Goal: Task Accomplishment & Management: Complete application form

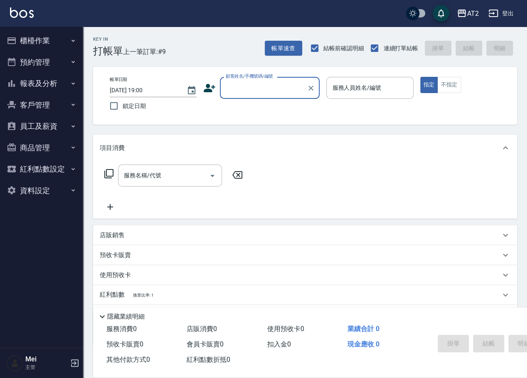
click at [235, 87] on input "顧客姓名/手機號碼/編號" at bounding box center [263, 88] width 80 height 15
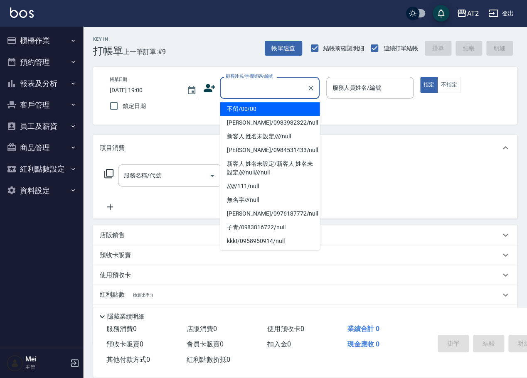
click at [250, 106] on li "不留/00/00" at bounding box center [270, 109] width 100 height 14
type input "不留/00/00"
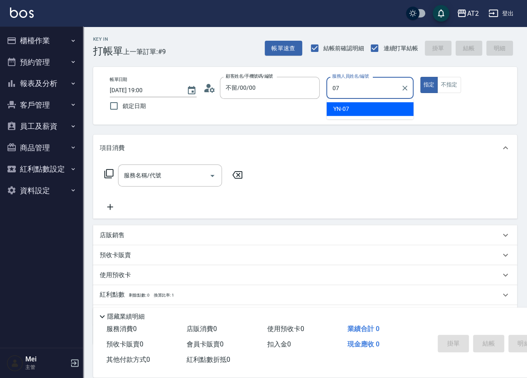
type input "YN-07"
type button "true"
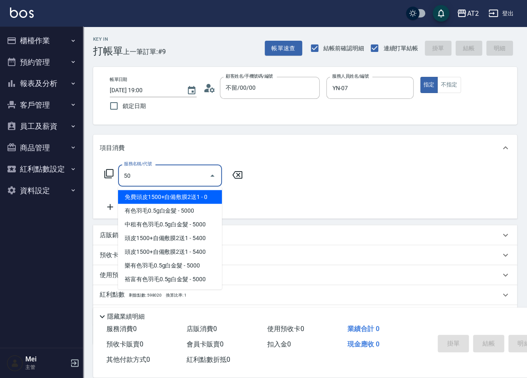
type input "501"
type input "100"
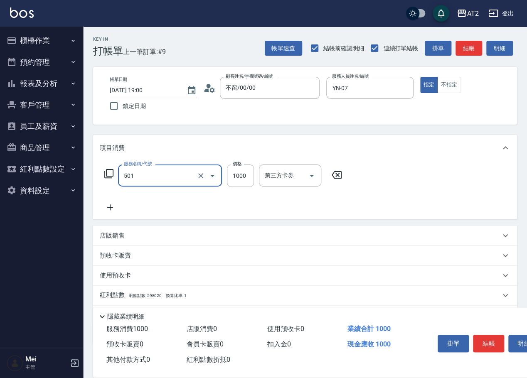
type input "染髮(501)"
type input "1"
type input "0"
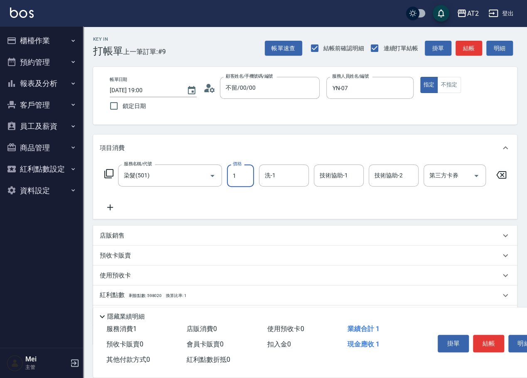
type input "14"
type input "10"
type input "148"
type input "140"
type input "1480"
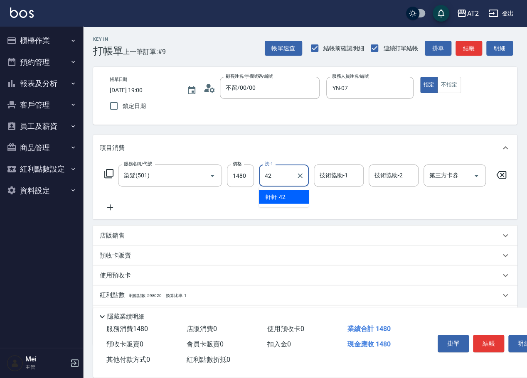
type input "軒軒-42"
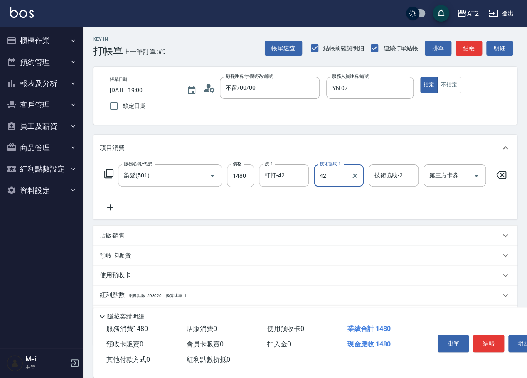
type input "軒軒-42"
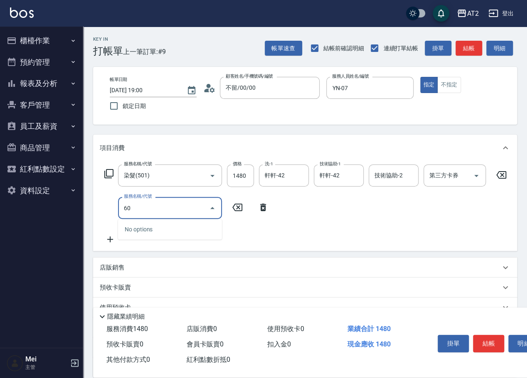
type input "601"
type input "240"
type input "自備護髮(601)"
type input "140"
type input "2"
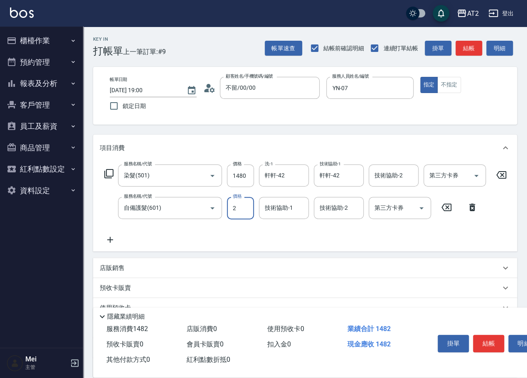
type input "150"
type input "25"
type input "170"
type input "250"
type input "390"
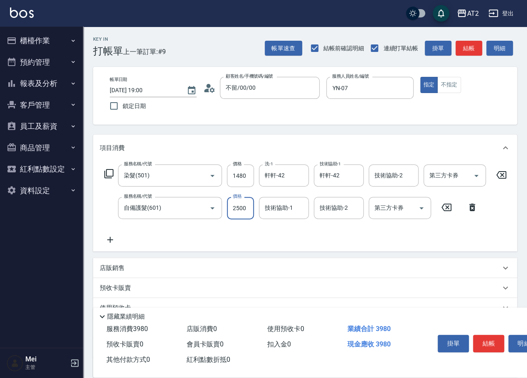
type input "2500"
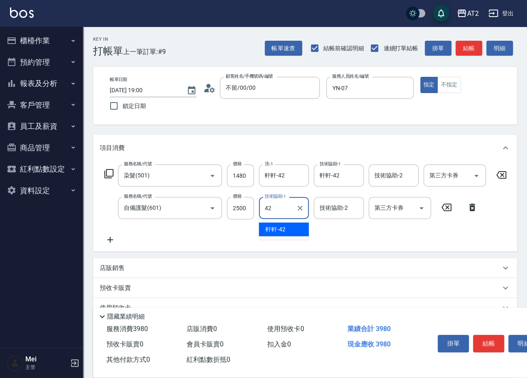
type input "軒軒-42"
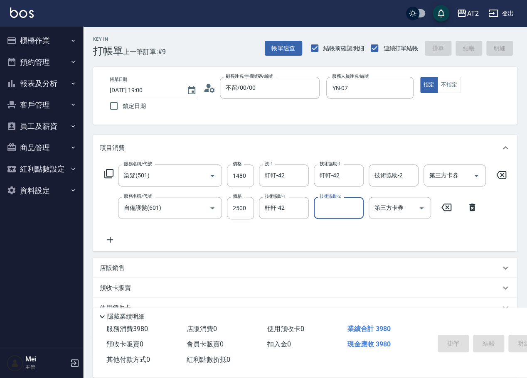
type input "[DATE] 19:02"
type input "0"
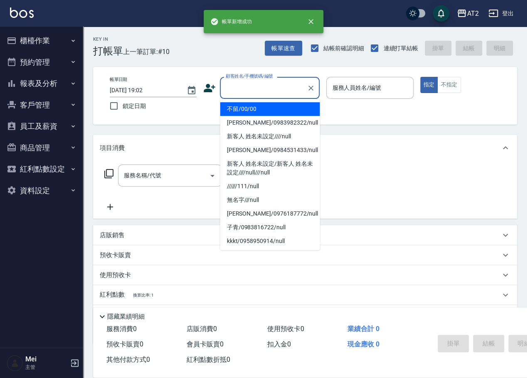
click at [240, 83] on input "顧客姓名/手機號碼/編號" at bounding box center [263, 88] width 80 height 15
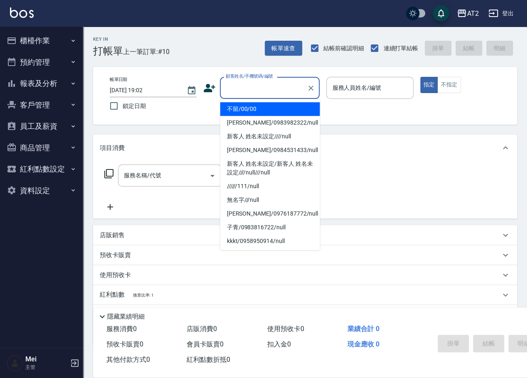
click at [243, 111] on li "不留/00/00" at bounding box center [270, 109] width 100 height 14
type input "不留/00/00"
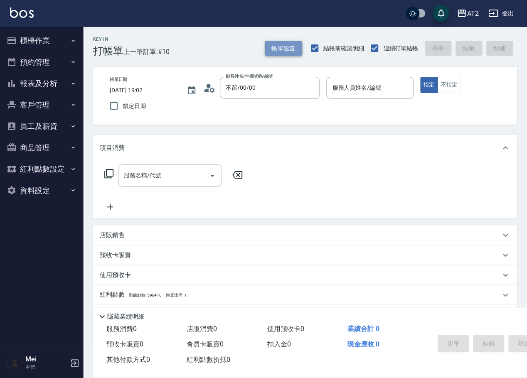
click at [273, 47] on button "帳單速查" at bounding box center [283, 48] width 37 height 15
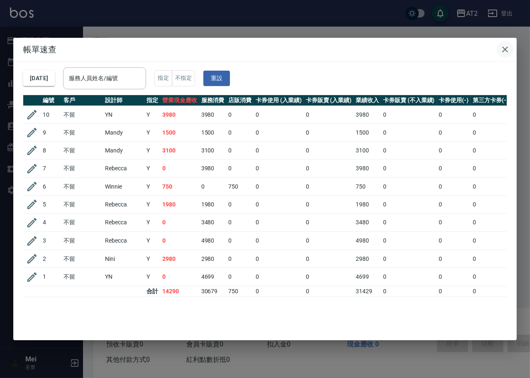
click at [502, 47] on icon "button" at bounding box center [505, 49] width 10 height 10
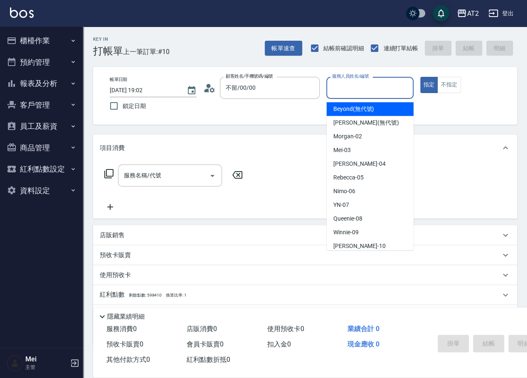
click at [385, 87] on input "服務人員姓名/編號" at bounding box center [369, 88] width 79 height 15
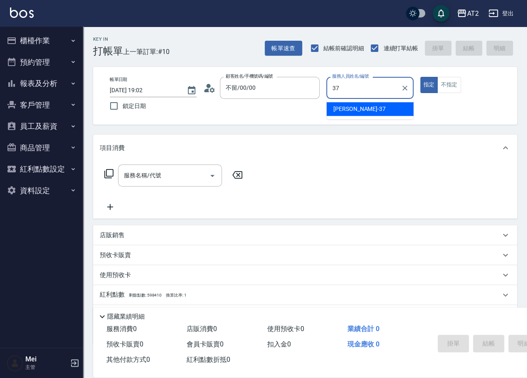
type input "[PERSON_NAME]-37"
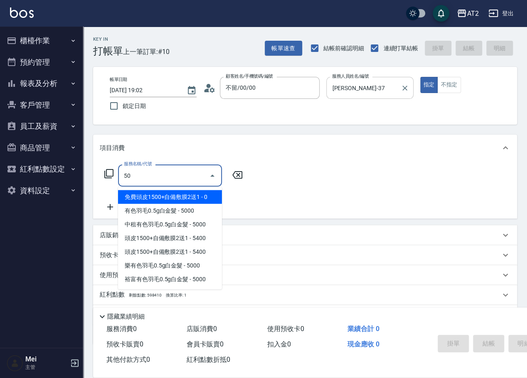
type input "501"
type input "100"
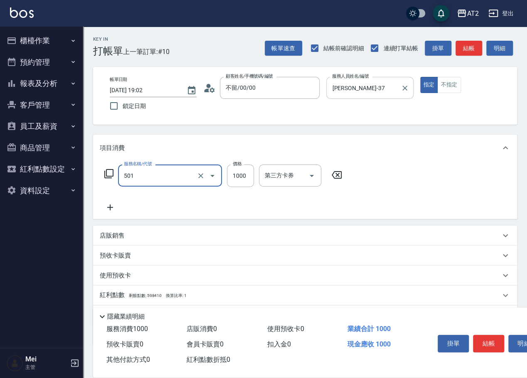
type input "染髮(501)"
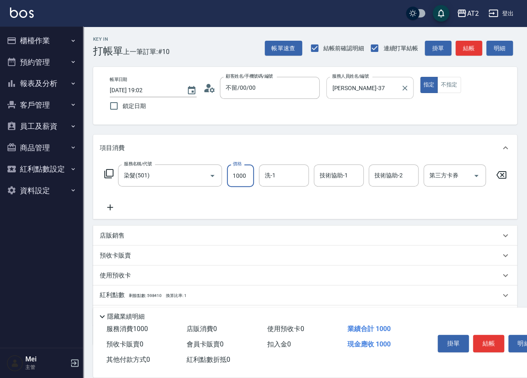
type input "0"
type input "19"
type input "10"
type input "199"
type input "190"
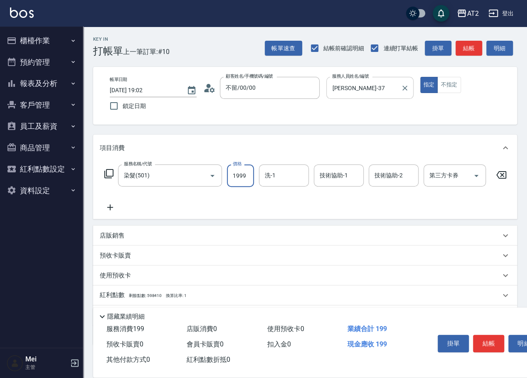
type input "1999"
type input "[PERSON_NAME]-46"
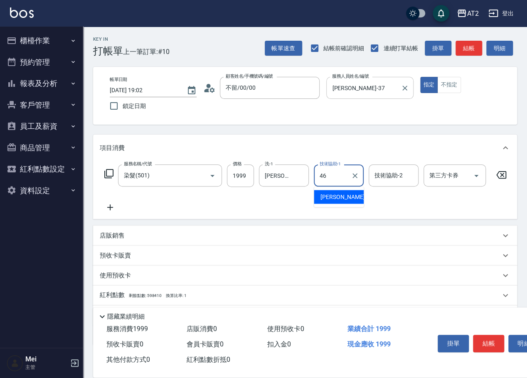
type input "[PERSON_NAME]-46"
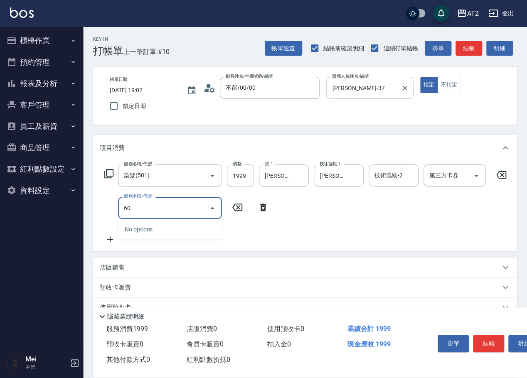
type input "601"
type input "290"
type input "自備護髮(601)"
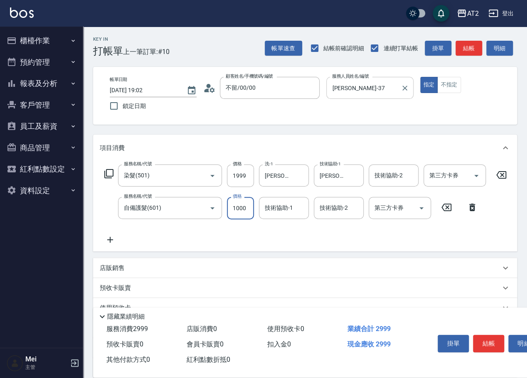
type input "200"
type input "25"
type input "220"
type input "2500"
type input "440"
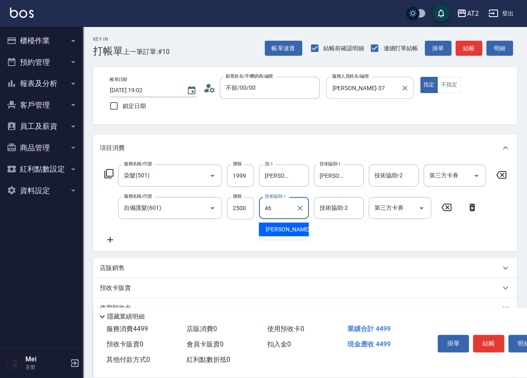
type input "[PERSON_NAME]-46"
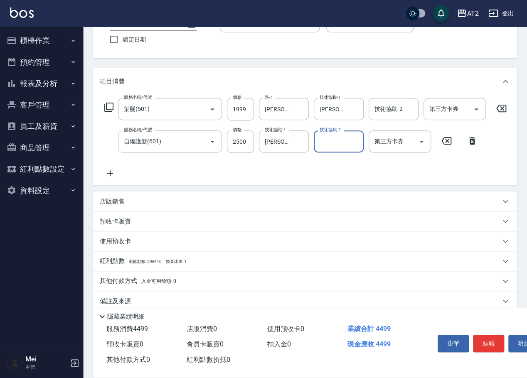
scroll to position [85, 0]
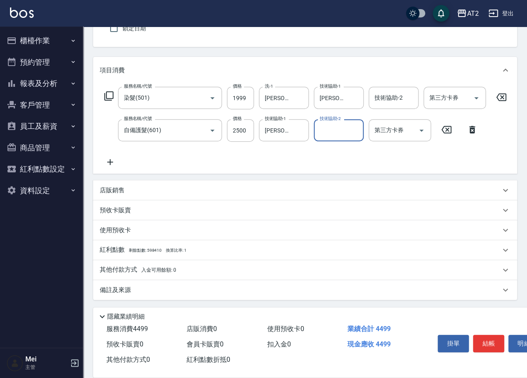
click at [168, 268] on span "入金可用餘額: 0" at bounding box center [158, 270] width 35 height 6
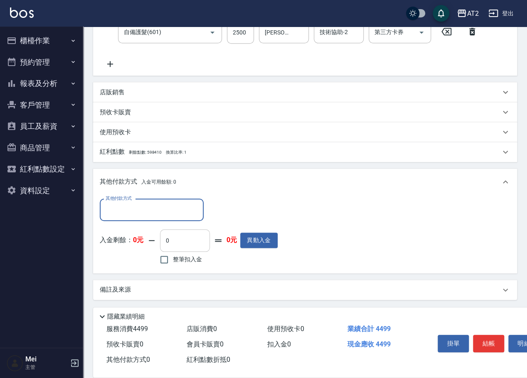
scroll to position [183, 0]
drag, startPoint x: 158, startPoint y: 208, endPoint x: 154, endPoint y: 216, distance: 8.4
click at [157, 208] on input "其他付款方式" at bounding box center [151, 209] width 96 height 15
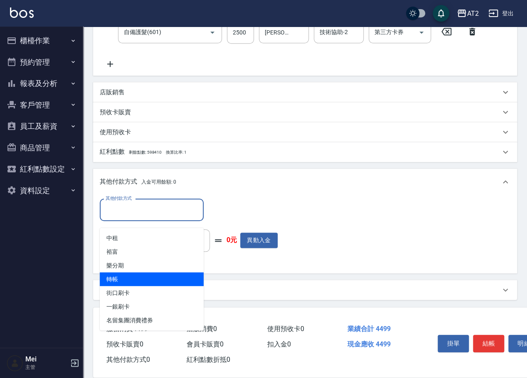
click at [134, 272] on span "轉帳" at bounding box center [152, 279] width 104 height 14
type input "轉帳"
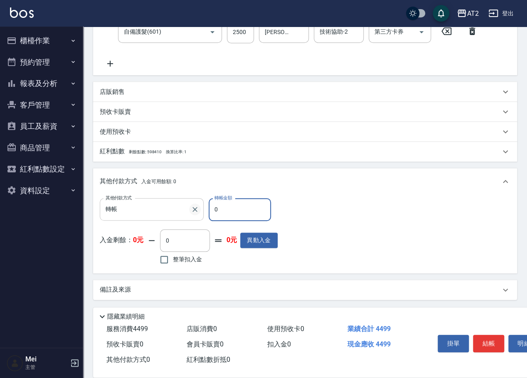
drag, startPoint x: 219, startPoint y: 210, endPoint x: 191, endPoint y: 210, distance: 27.8
click at [192, 210] on div "其他付款方式 轉帳 其他付款方式 轉帳金額 0 轉帳金額" at bounding box center [189, 209] width 178 height 22
type input "44"
type input "400"
type input "449"
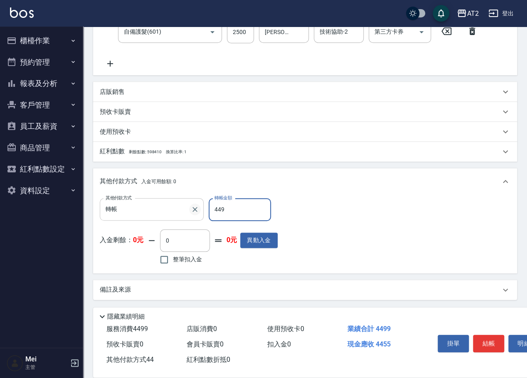
type input "0"
type input "4499"
type input "[DATE] 19:03"
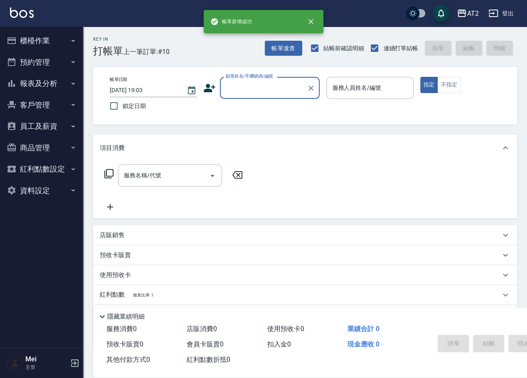
scroll to position [0, 0]
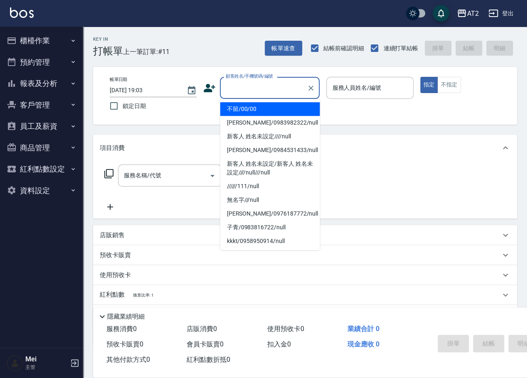
click at [234, 89] on input "顧客姓名/手機號碼/編號" at bounding box center [263, 88] width 80 height 15
click at [238, 106] on li "不留/00/00" at bounding box center [270, 109] width 100 height 14
type input "不留/00/00"
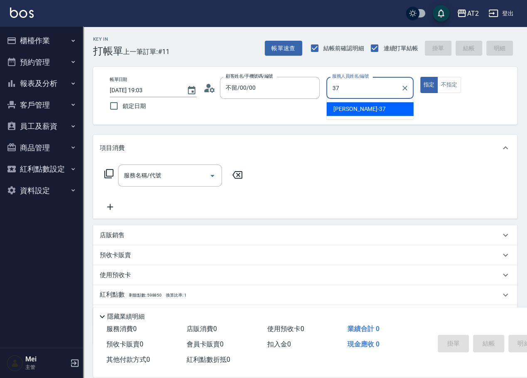
type input "[PERSON_NAME]-37"
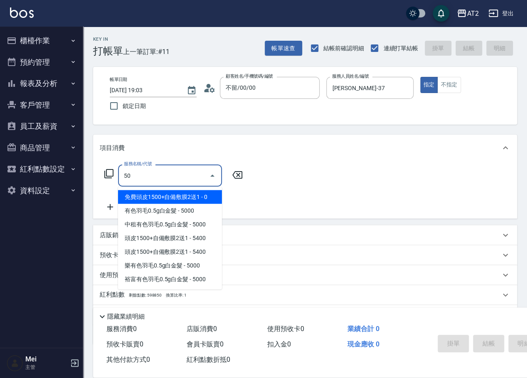
type input "501"
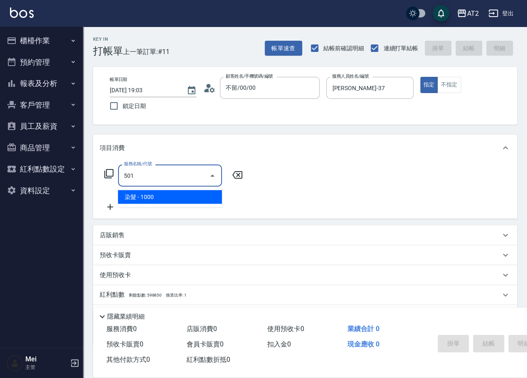
type input "100"
type input "染髮(501)"
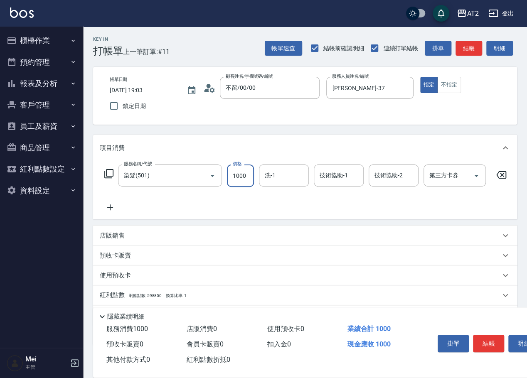
type input "0"
type input "14"
type input "10"
type input "149"
type input "140"
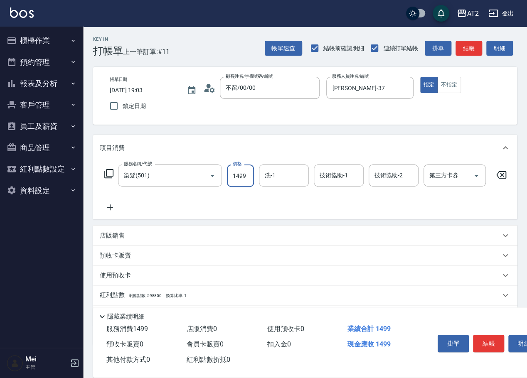
type input "1499"
type input "[PERSON_NAME]-46"
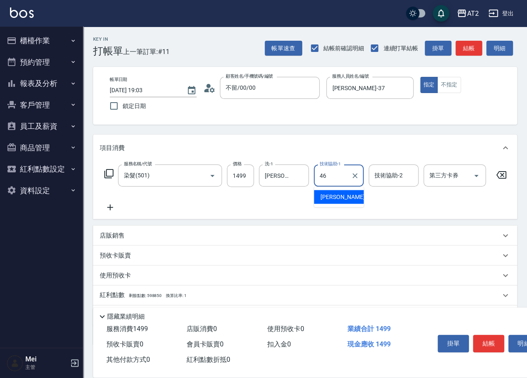
type input "[PERSON_NAME]-46"
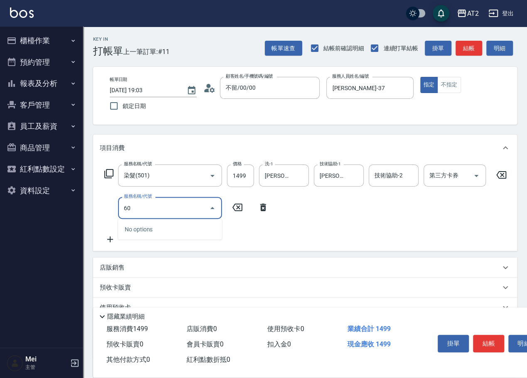
type input "601"
type input "240"
type input "自備護髮(601)"
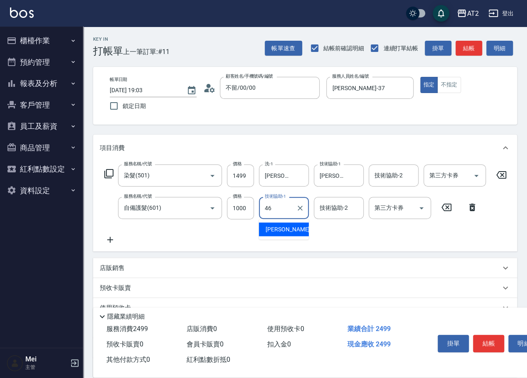
type input "[PERSON_NAME]-46"
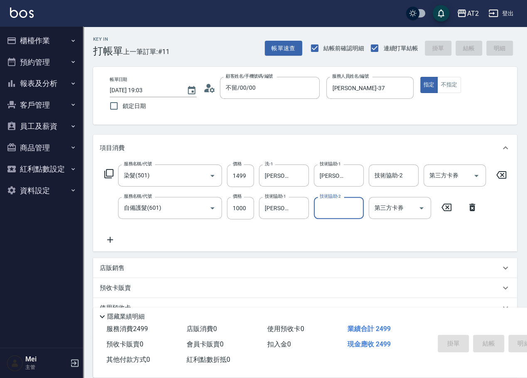
type input "0"
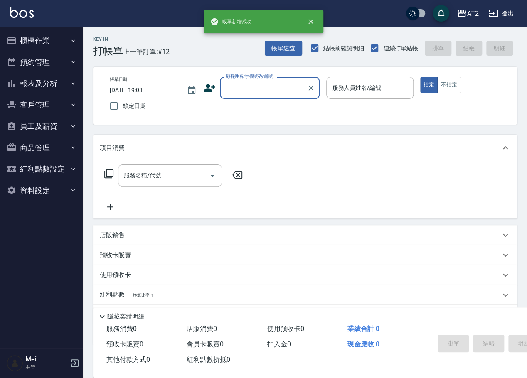
click at [274, 88] on input "顧客姓名/手機號碼/編號" at bounding box center [263, 88] width 80 height 15
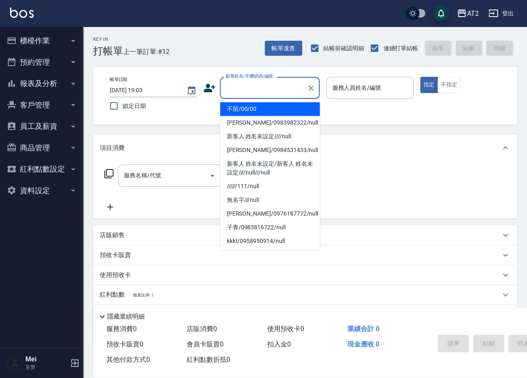
click at [267, 109] on li "不留/00/00" at bounding box center [270, 109] width 100 height 14
type input "不留/00/00"
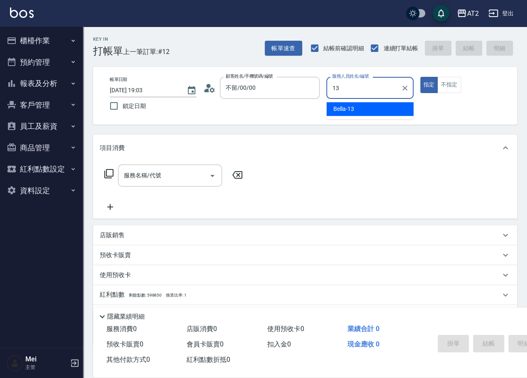
type input "Bella-13"
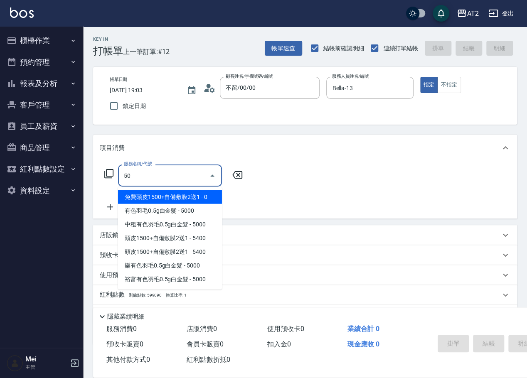
type input "501"
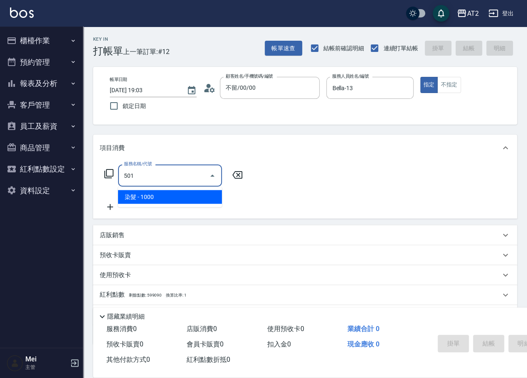
type input "100"
type input "染髮(501)"
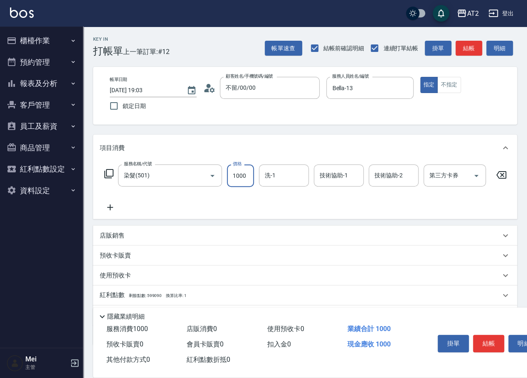
type input "0"
type input "15"
type input "10"
type input "158"
type input "150"
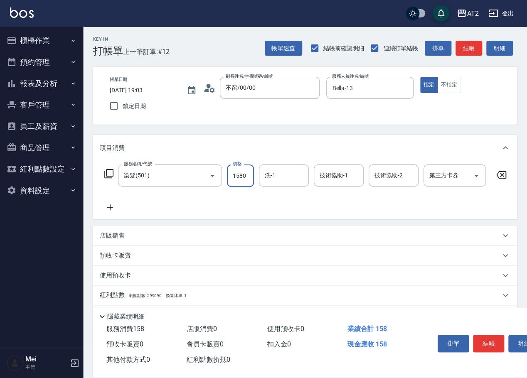
type input "1580"
type input "Ivy-48"
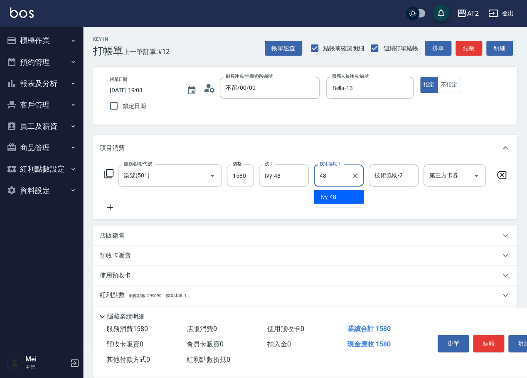
type input "Ivy-48"
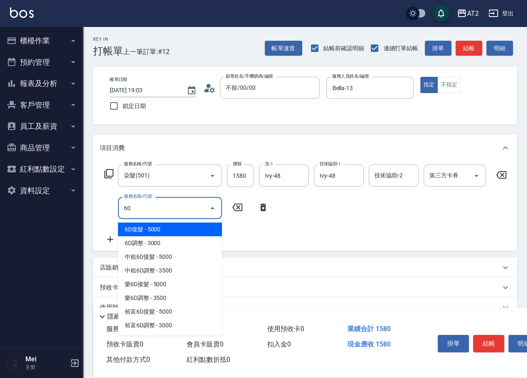
type input "601"
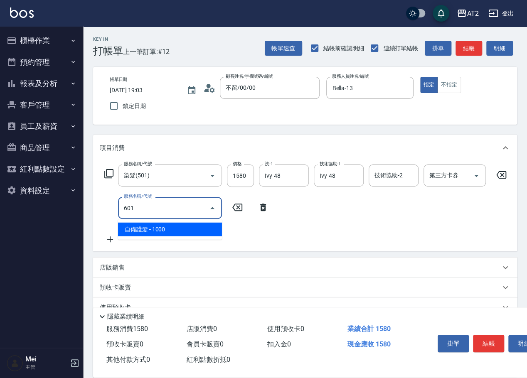
type input "250"
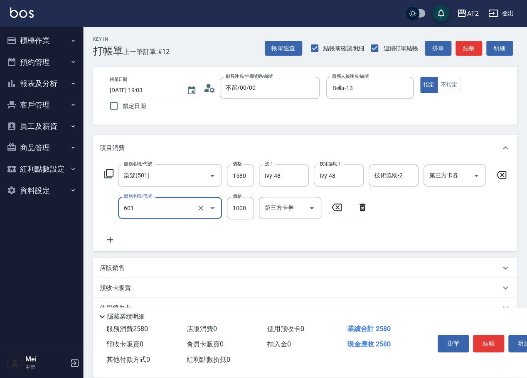
type input "自備護髮(601)"
type input "150"
type input "2"
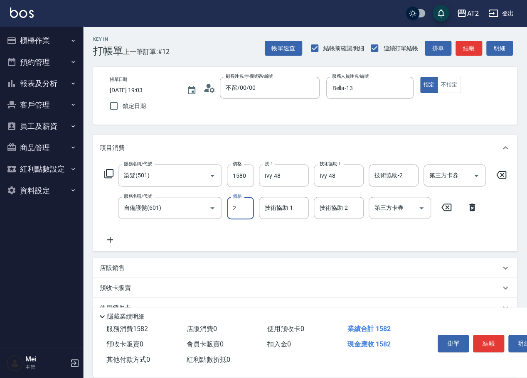
type input "160"
type input "27"
type input "180"
type input "2700"
type input "420"
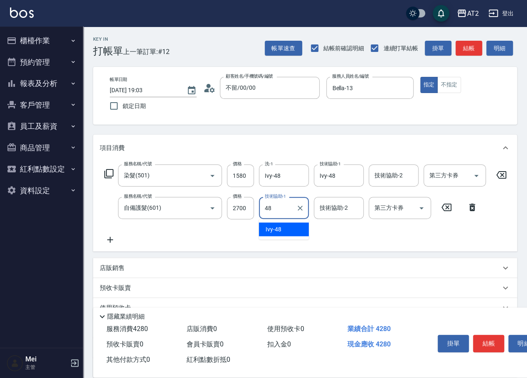
type input "Ivy-48"
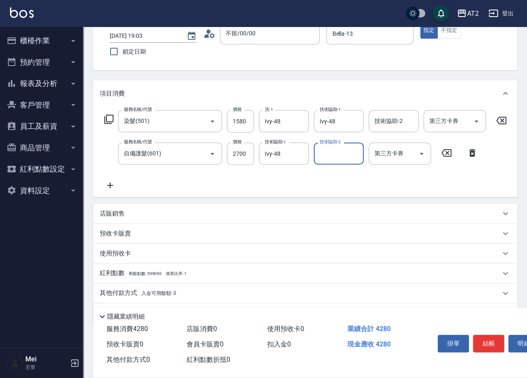
scroll to position [85, 0]
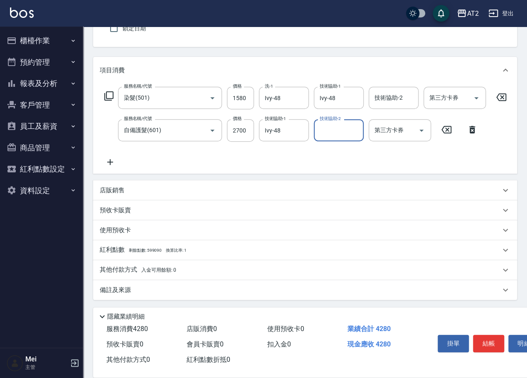
click at [145, 267] on span "入金可用餘額: 0" at bounding box center [158, 270] width 35 height 6
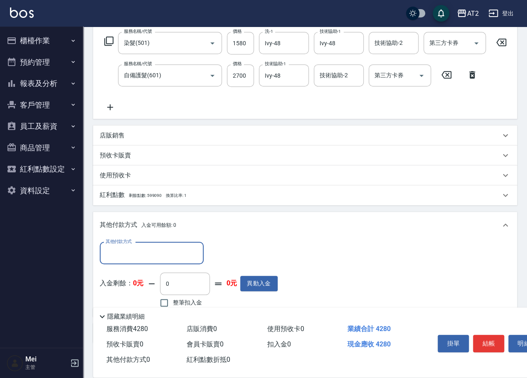
scroll to position [183, 0]
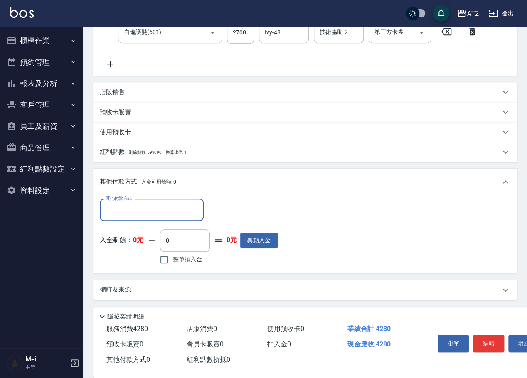
drag, startPoint x: 171, startPoint y: 203, endPoint x: 169, endPoint y: 219, distance: 16.3
click at [171, 203] on input "其他付款方式" at bounding box center [151, 209] width 96 height 15
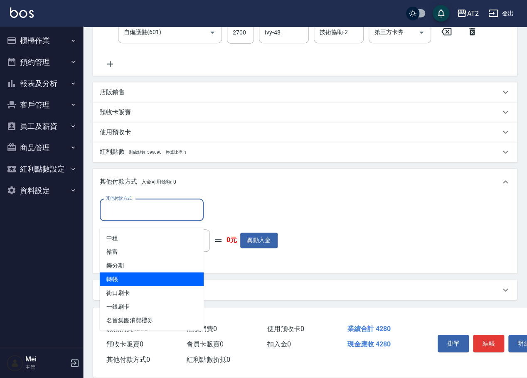
click at [145, 272] on span "轉帳" at bounding box center [152, 279] width 104 height 14
type input "轉帳"
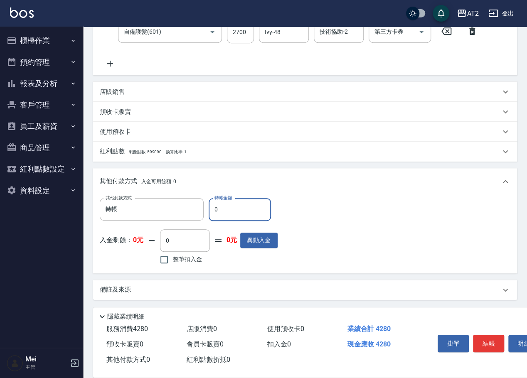
drag, startPoint x: 228, startPoint y: 211, endPoint x: 205, endPoint y: 211, distance: 22.4
click at [205, 211] on div "其他付款方式 轉帳 其他付款方式 轉帳金額 0 轉帳金額" at bounding box center [189, 209] width 178 height 22
type input "42"
type input "380"
type input "428"
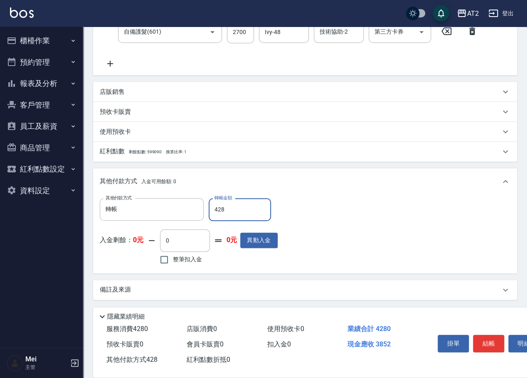
type input "0"
type input "4280"
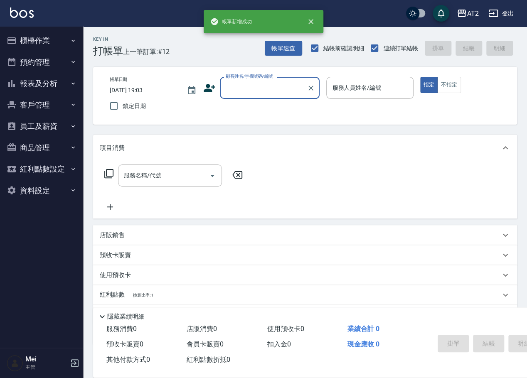
scroll to position [0, 0]
drag, startPoint x: 231, startPoint y: 87, endPoint x: 233, endPoint y: 91, distance: 5.0
click at [232, 87] on input "顧客姓名/手機號碼/編號" at bounding box center [263, 88] width 80 height 15
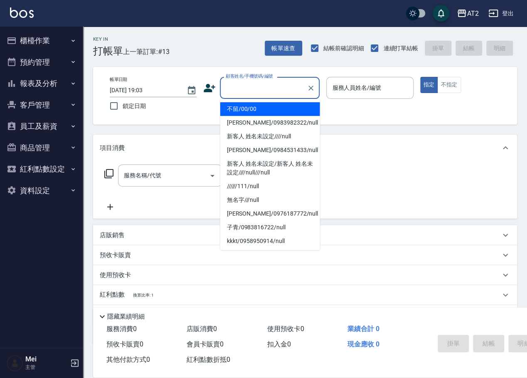
click at [249, 111] on li "不留/00/00" at bounding box center [270, 109] width 100 height 14
type input "不留/00/00"
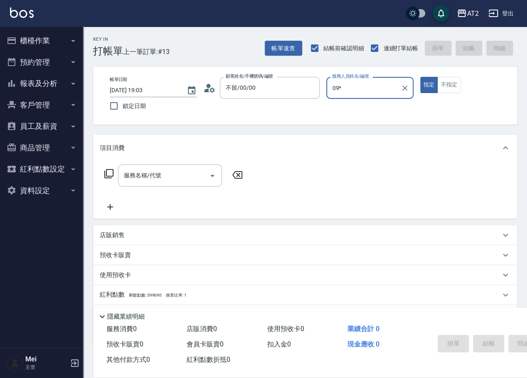
type input "09*"
click at [420, 77] on button "指定" at bounding box center [429, 85] width 18 height 16
click at [360, 87] on input "服務人員姓名/編號" at bounding box center [369, 88] width 79 height 15
type input "Winnie-09"
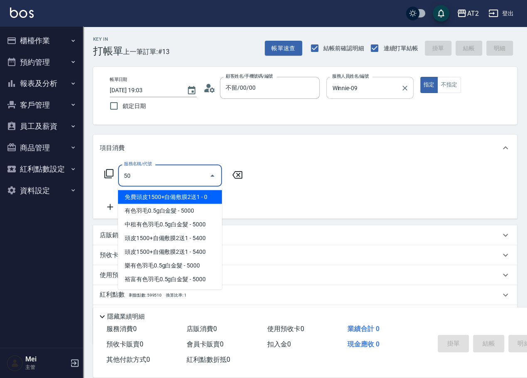
type input "501"
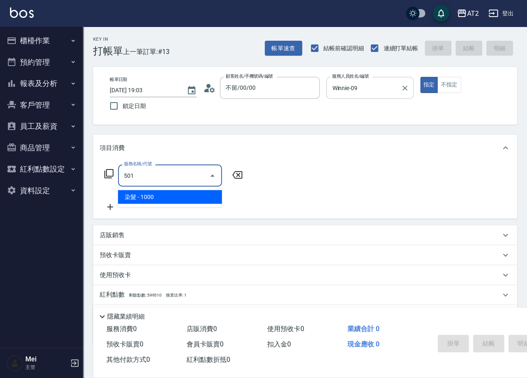
type input "100"
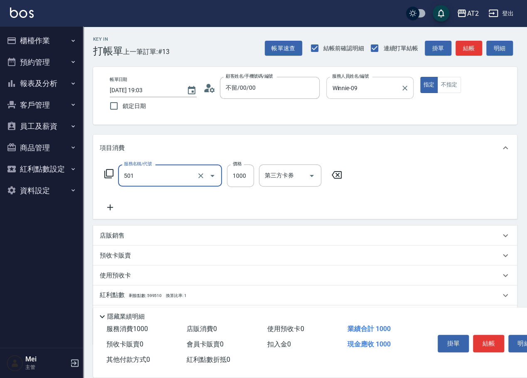
type input "染髮(501)"
type input "0"
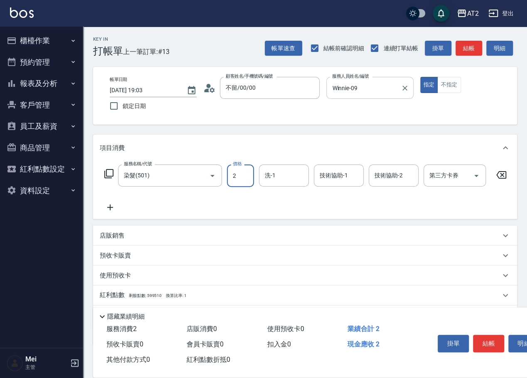
type input "20"
type input "209"
type input "200"
type input "2099"
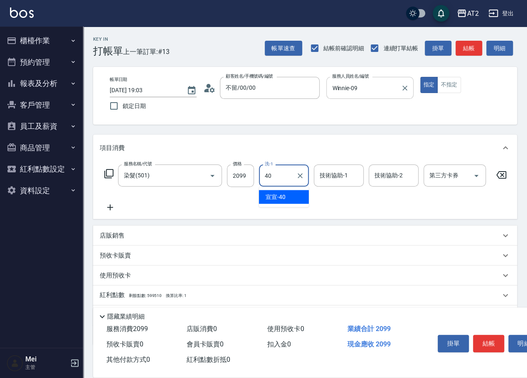
type input "宣宣-40"
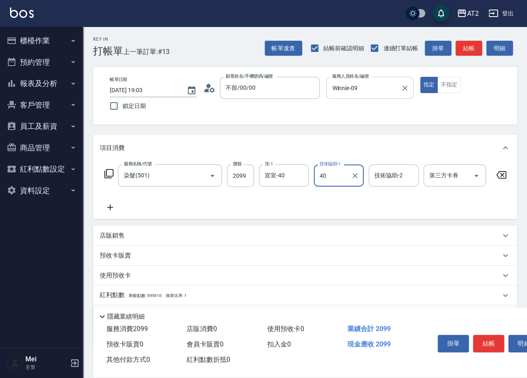
type input "宣宣-40"
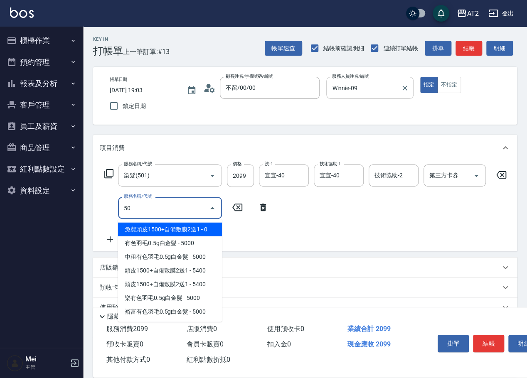
type input "502"
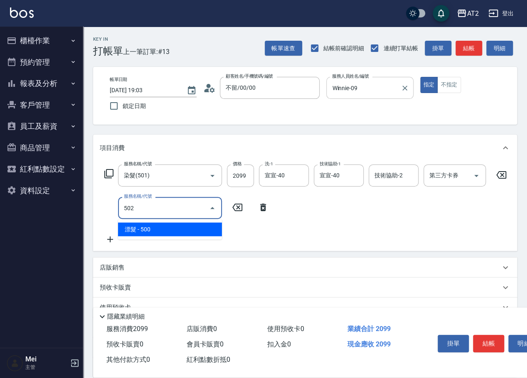
type input "250"
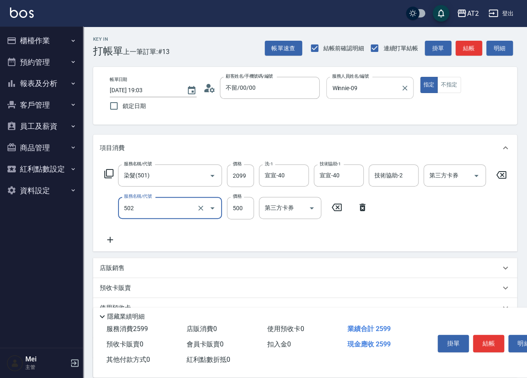
type input "漂髮(502)"
type input "200"
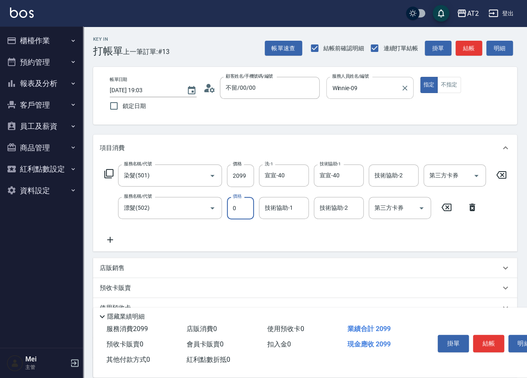
type input "0"
type input "宣宣-40"
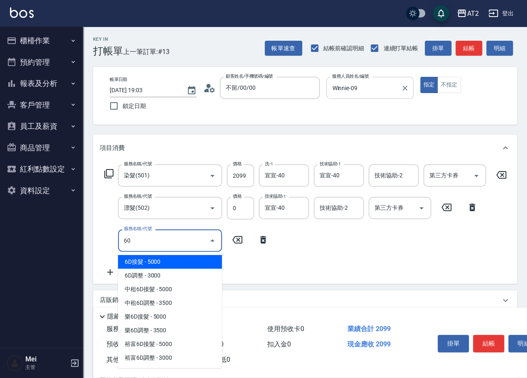
type input "601"
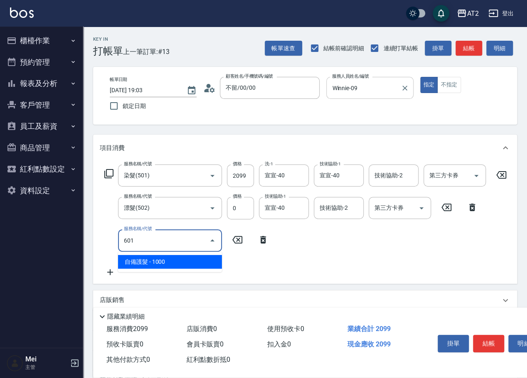
type input "300"
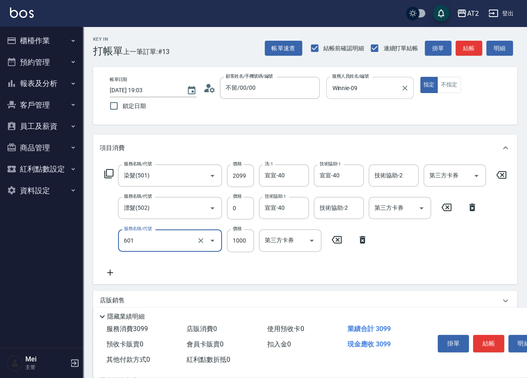
type input "自備護髮(601)"
type input "210"
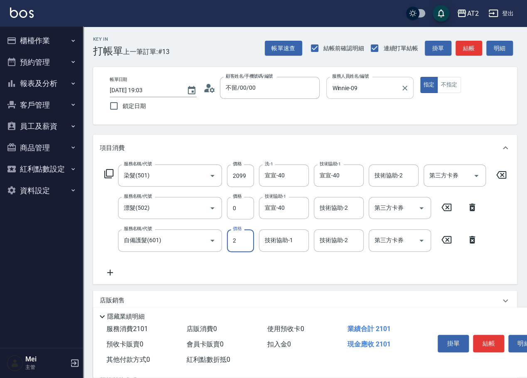
type input "27"
type input "230"
type input "270"
type input "470"
type input "2700"
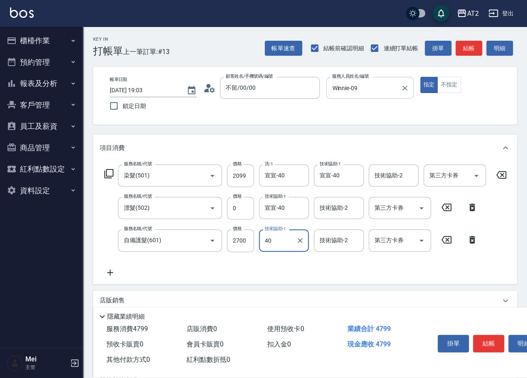
type input "宣宣-40"
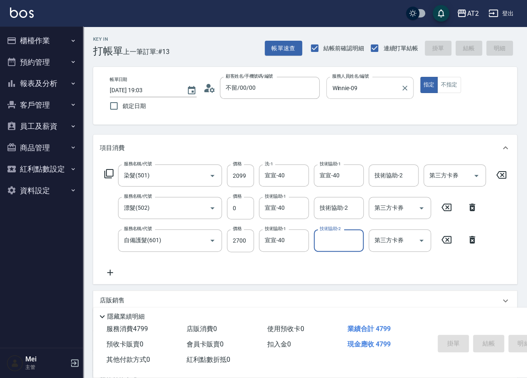
type input "[DATE] 19:04"
type input "0"
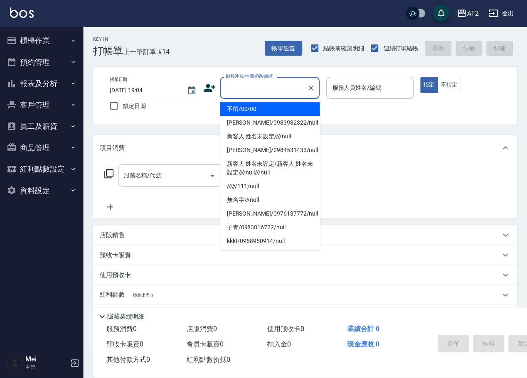
click at [276, 93] on input "顧客姓名/手機號碼/編號" at bounding box center [263, 88] width 80 height 15
click at [255, 115] on li "不留/00/00" at bounding box center [270, 109] width 100 height 14
type input "不留/00/00"
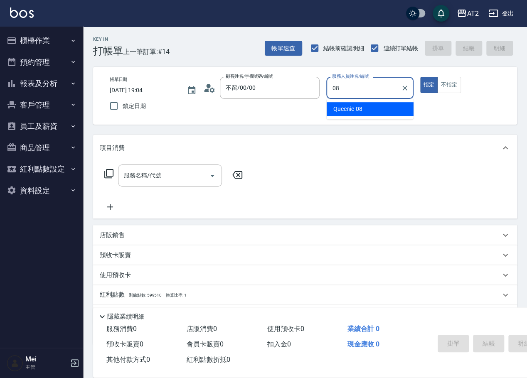
type input "Queenie-08"
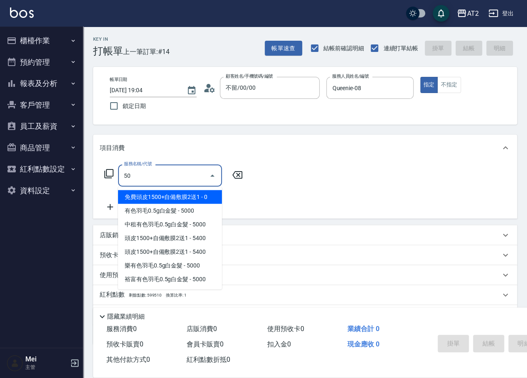
type input "501"
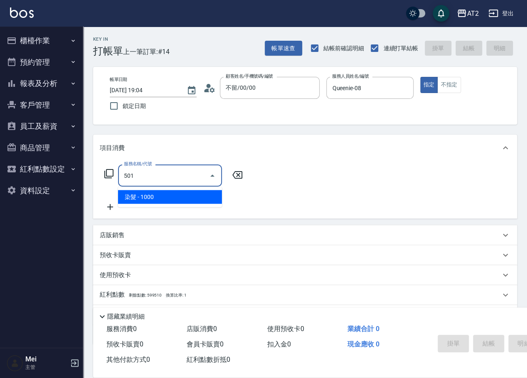
type input "100"
type input "染髮(501)"
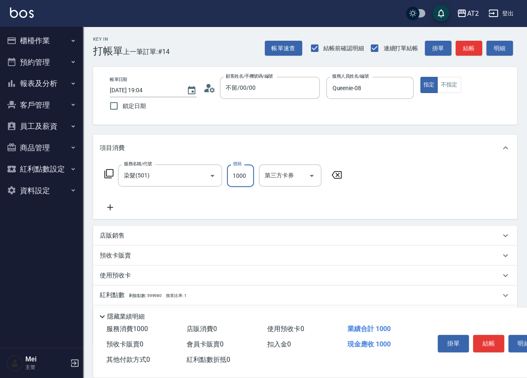
type input "0"
type input "24"
type input "20"
type input "249"
type input "240"
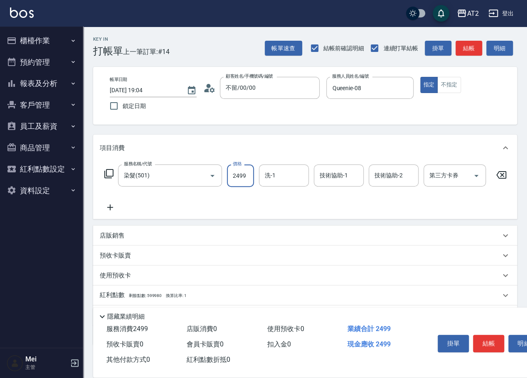
type input "2499"
type input "[PERSON_NAME]-31"
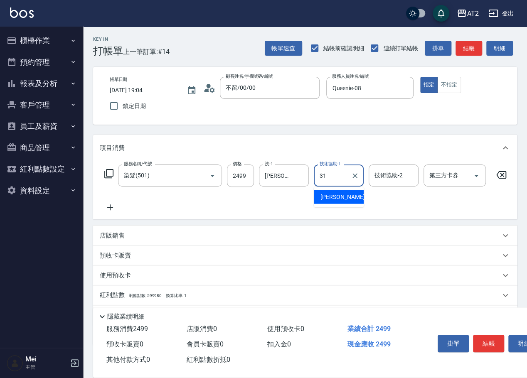
type input "[PERSON_NAME]-31"
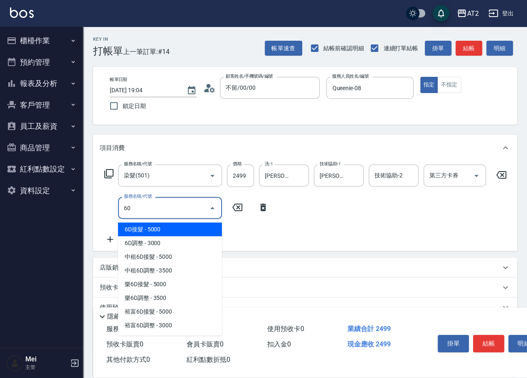
type input "601"
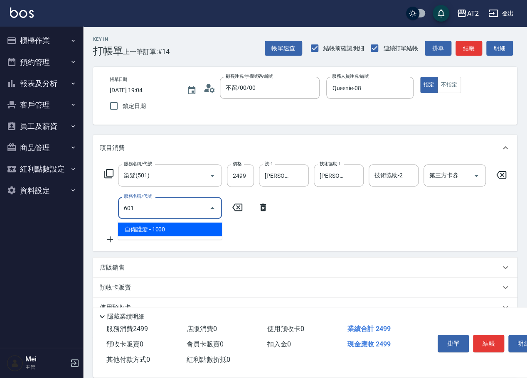
type input "340"
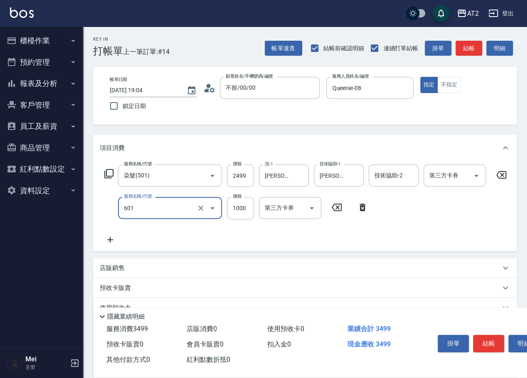
type input "自備護髮(601)"
type input "250"
type input "20"
type input "260"
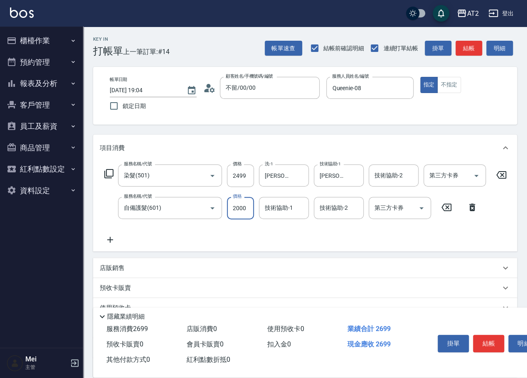
type input "2000"
type input "440"
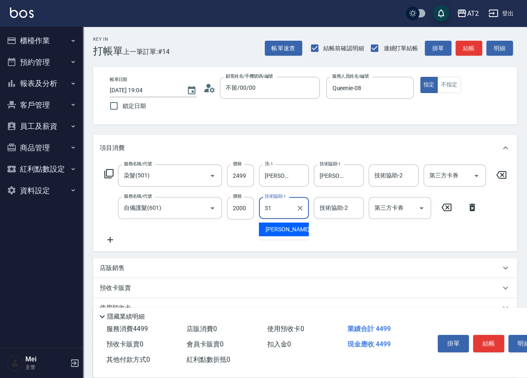
type input "[PERSON_NAME]-31"
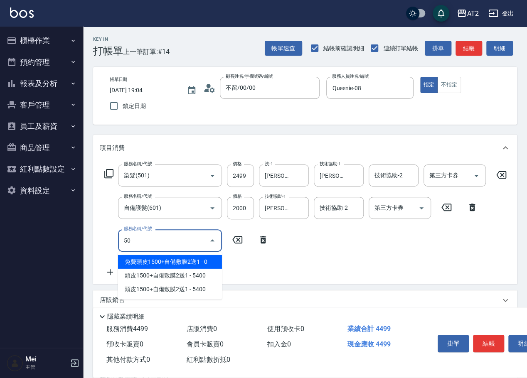
type input "502"
type input "490"
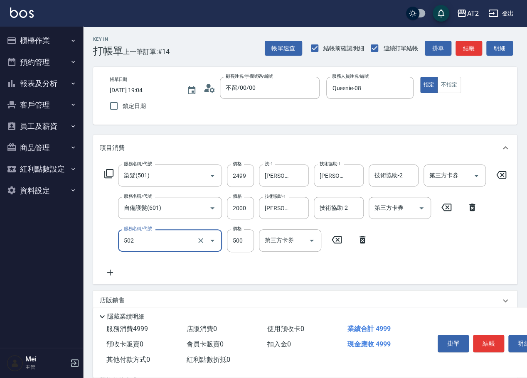
type input "漂髮(502)"
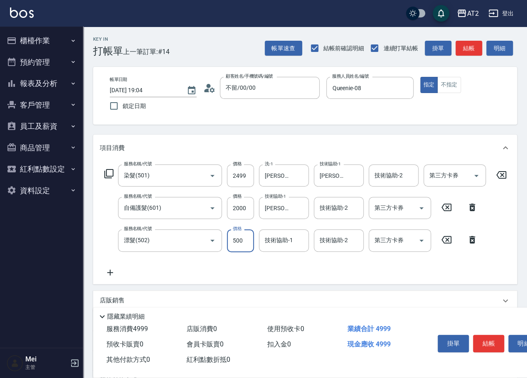
type input "0"
type input "440"
type input "[PERSON_NAME]-31"
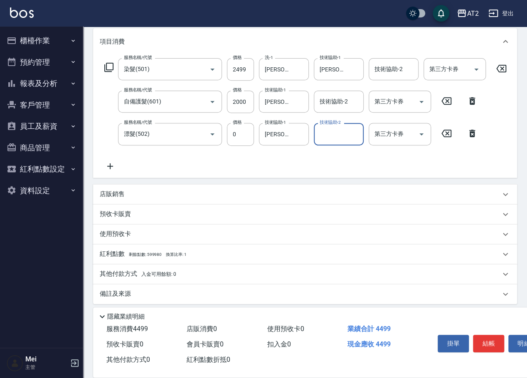
scroll to position [117, 0]
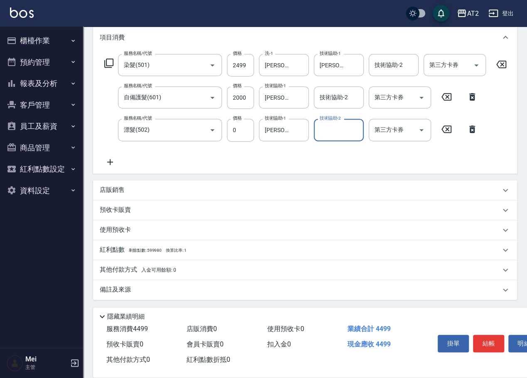
click at [144, 270] on span "入金可用餘額: 0" at bounding box center [158, 270] width 35 height 6
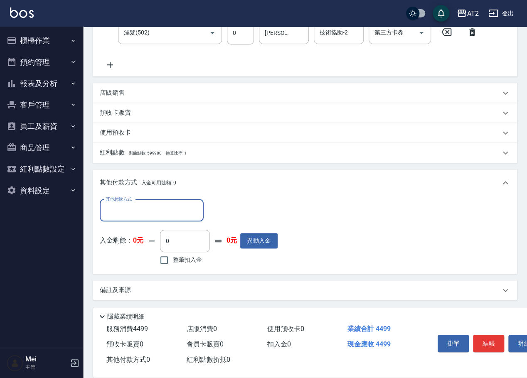
scroll to position [215, 0]
click at [130, 215] on input "其他付款方式" at bounding box center [151, 210] width 96 height 15
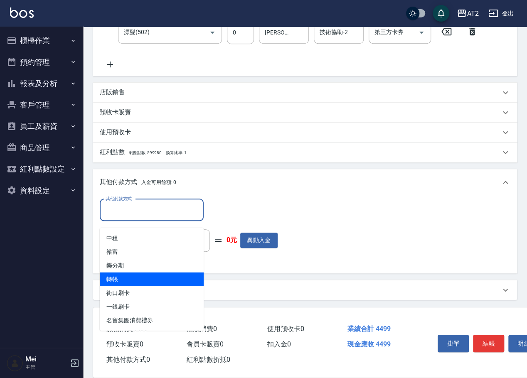
click at [132, 272] on span "轉帳" at bounding box center [152, 279] width 104 height 14
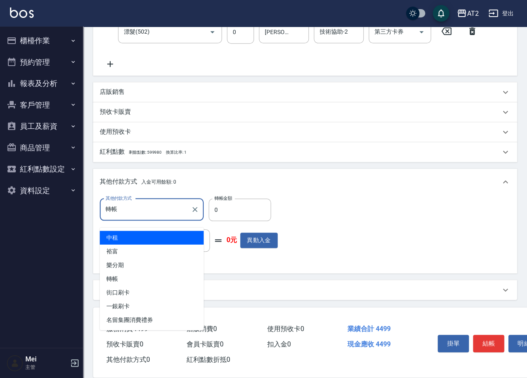
drag, startPoint x: 160, startPoint y: 213, endPoint x: 153, endPoint y: 233, distance: 20.8
click at [160, 213] on input "轉帳" at bounding box center [145, 209] width 84 height 15
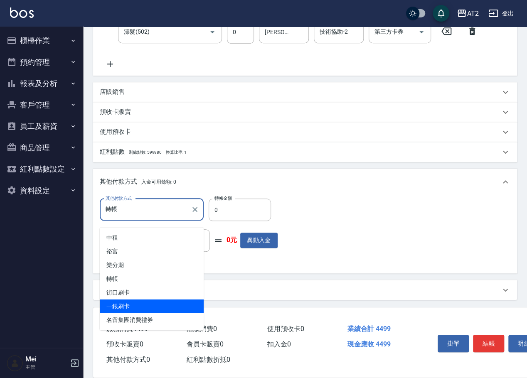
click at [128, 303] on span "一銀刷卡" at bounding box center [152, 306] width 104 height 14
type input "一銀刷卡"
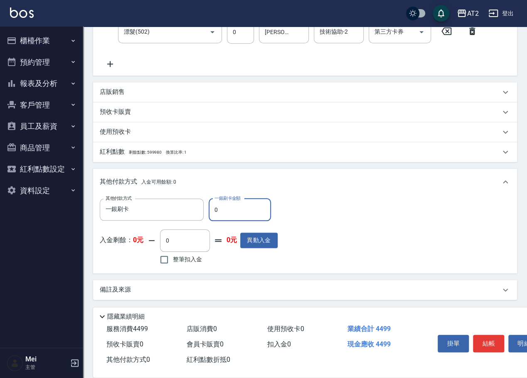
drag, startPoint x: 225, startPoint y: 217, endPoint x: 207, endPoint y: 217, distance: 17.9
click at [208, 217] on input "0" at bounding box center [239, 209] width 62 height 22
type input "44"
type input "400"
type input "4499"
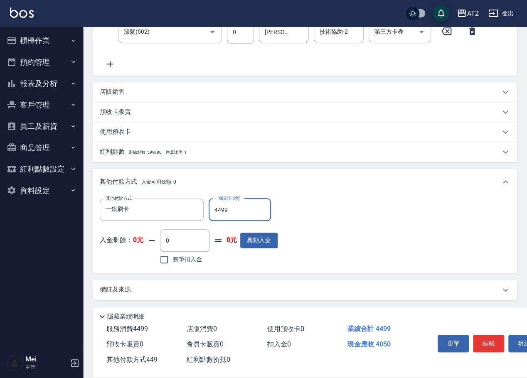
type input "0"
type input "[DATE] 19:05"
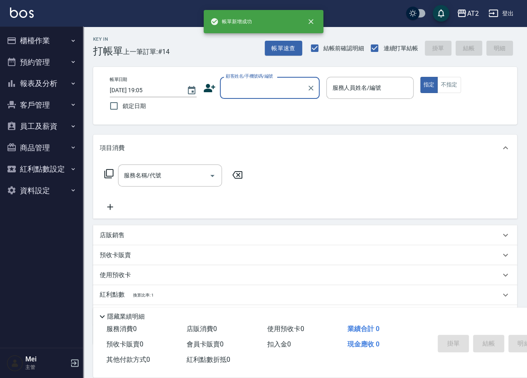
scroll to position [0, 0]
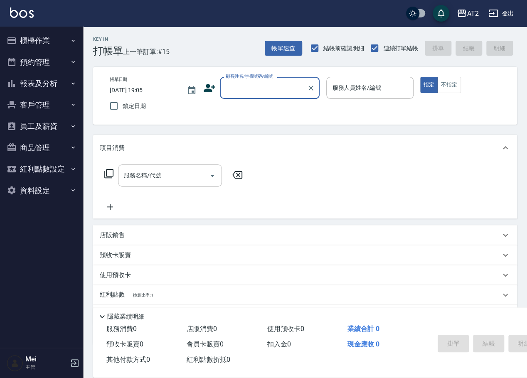
click at [252, 92] on input "顧客姓名/手機號碼/編號" at bounding box center [263, 88] width 80 height 15
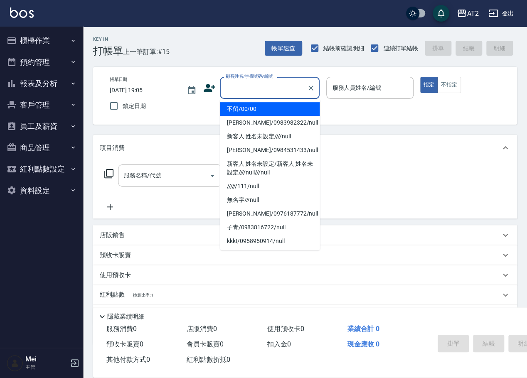
click at [243, 112] on li "不留/00/00" at bounding box center [270, 109] width 100 height 14
type input "不留/00/00"
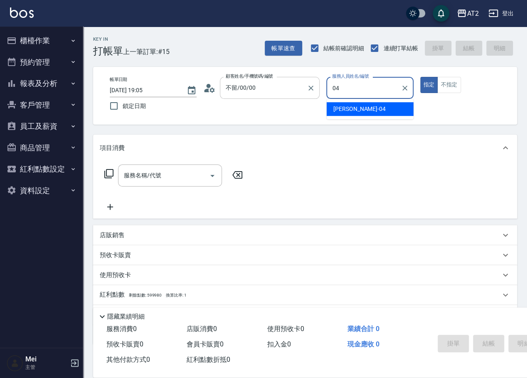
type input "[PERSON_NAME]-04"
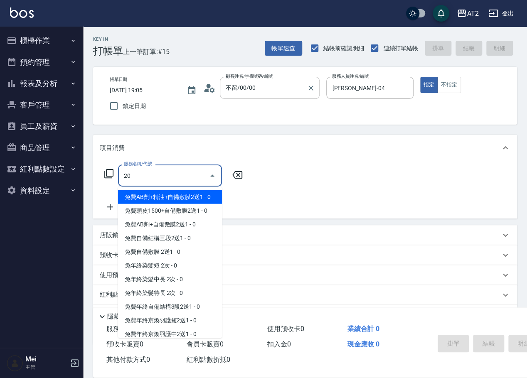
type input "201"
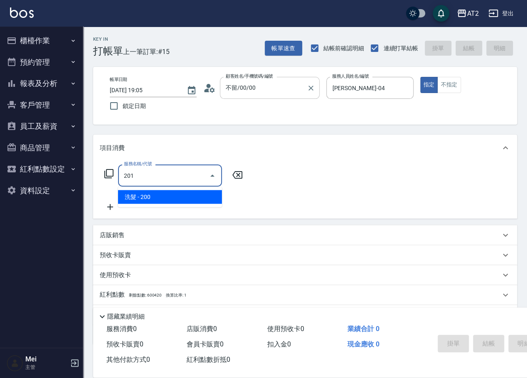
type input "20"
type input "洗髮(201)"
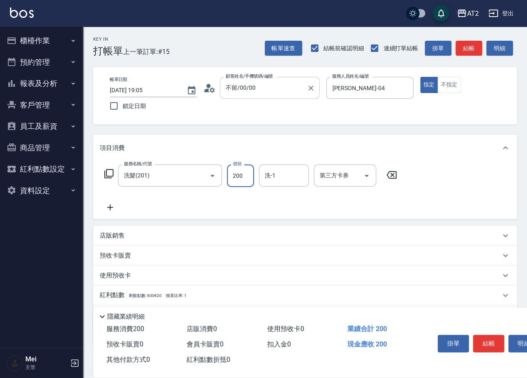
type input "0"
type input "30"
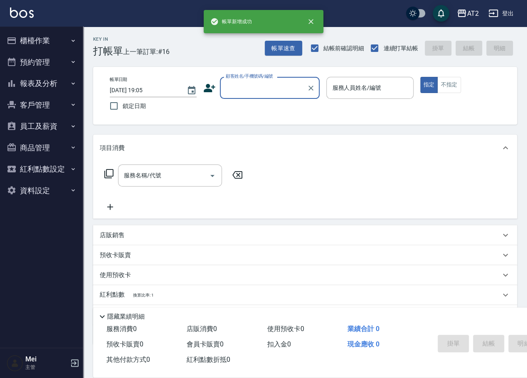
click at [242, 91] on input "顧客姓名/手機號碼/編號" at bounding box center [263, 88] width 80 height 15
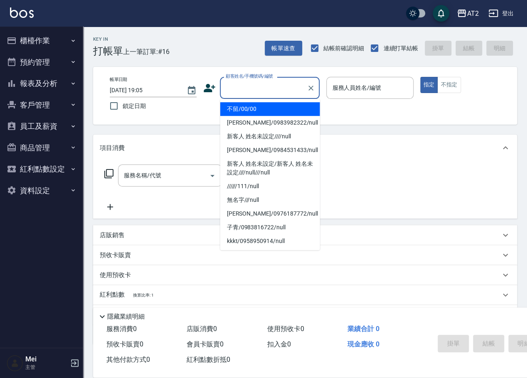
click at [245, 106] on li "不留/00/00" at bounding box center [270, 109] width 100 height 14
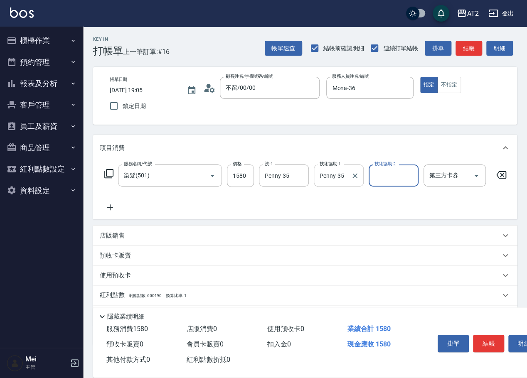
click at [356, 177] on icon "Clear" at bounding box center [354, 175] width 5 height 5
click at [105, 208] on icon at bounding box center [110, 207] width 21 height 10
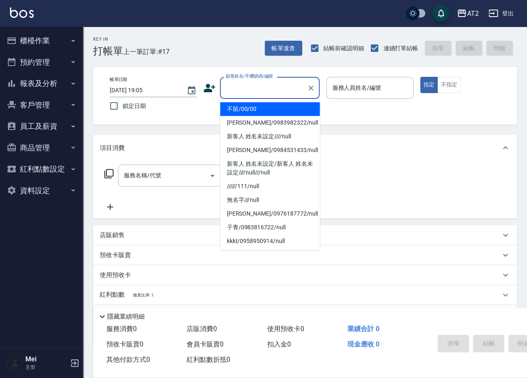
click at [267, 90] on input "顧客姓名/手機號碼/編號" at bounding box center [263, 88] width 80 height 15
click at [266, 93] on input "顧客姓名/手機號碼/編號" at bounding box center [263, 88] width 80 height 15
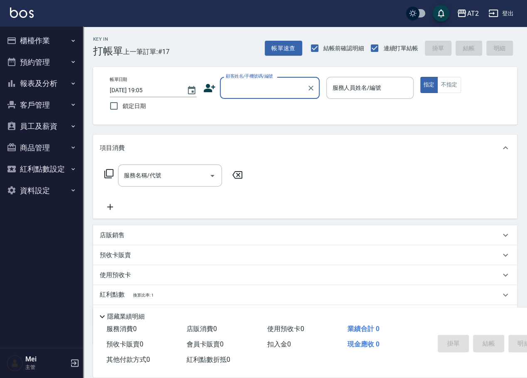
click at [268, 86] on input "顧客姓名/手機號碼/編號" at bounding box center [263, 88] width 80 height 15
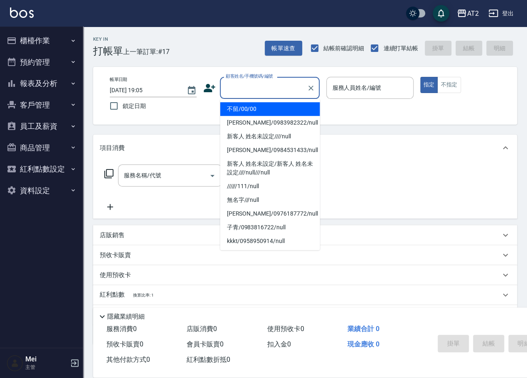
click at [274, 113] on li "不留/00/00" at bounding box center [270, 109] width 100 height 14
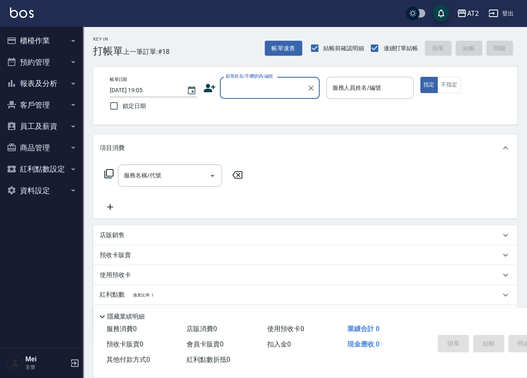
click at [271, 97] on div "顧客姓名/手機號碼/編號" at bounding box center [270, 88] width 100 height 22
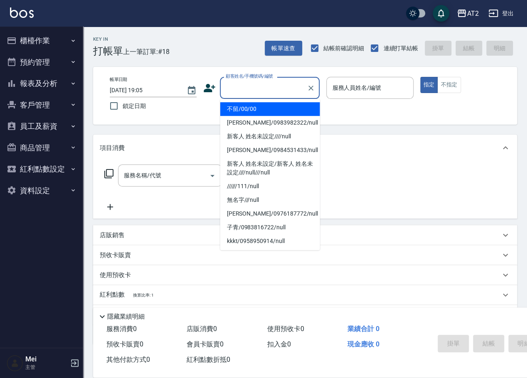
click at [267, 105] on li "不留/00/00" at bounding box center [270, 109] width 100 height 14
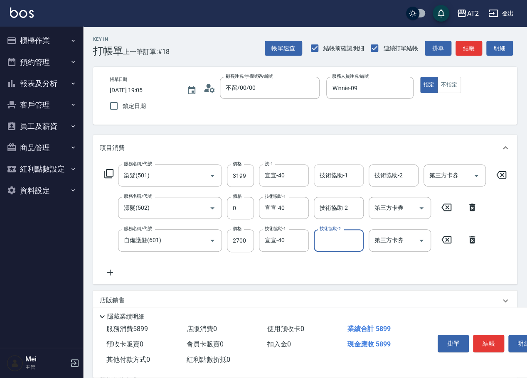
click at [335, 176] on input "技術協助-1" at bounding box center [338, 175] width 42 height 15
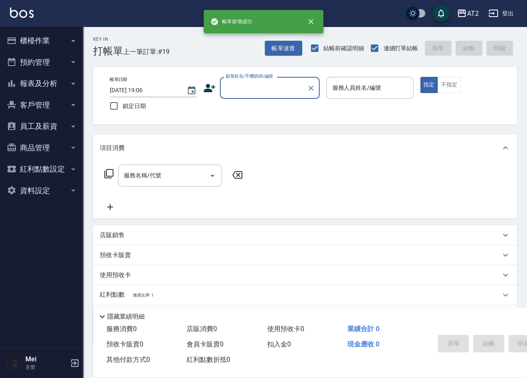
click at [270, 91] on input "顧客姓名/手機號碼/編號" at bounding box center [263, 88] width 80 height 15
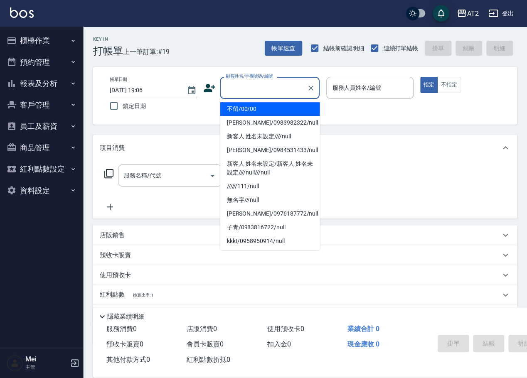
click at [273, 110] on li "不留/00/00" at bounding box center [270, 109] width 100 height 14
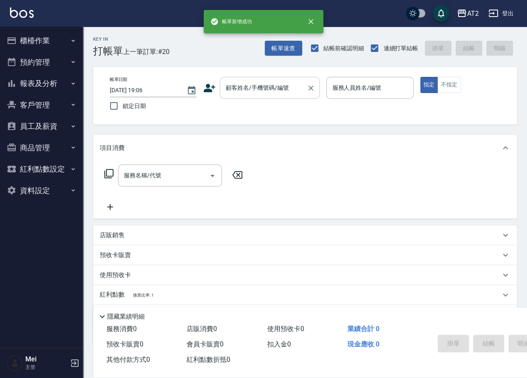
drag, startPoint x: 271, startPoint y: 69, endPoint x: 271, endPoint y: 92, distance: 23.7
click at [271, 71] on div "帳單日期 [DATE] 19:06 鎖定日期 顧客姓名/手機號碼/編號 顧客姓名/手機號碼/編號 服務人員姓名/編號 服務人員姓名/編號 指定 不指定" at bounding box center [305, 96] width 424 height 58
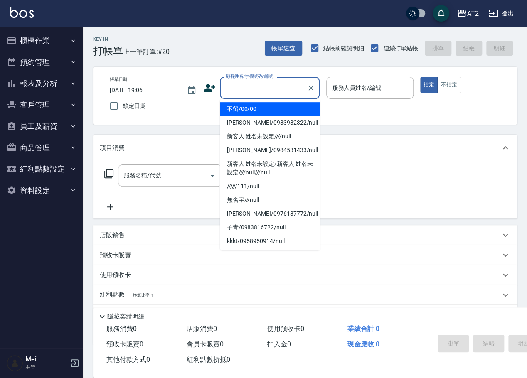
click at [271, 92] on input "顧客姓名/手機號碼/編號" at bounding box center [263, 88] width 80 height 15
click at [270, 105] on li "不留/00/00" at bounding box center [270, 109] width 100 height 14
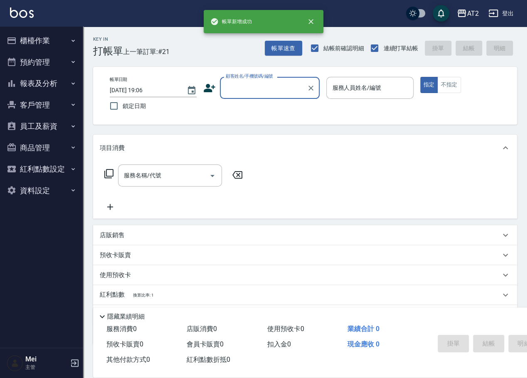
click at [276, 92] on input "顧客姓名/手機號碼/編號" at bounding box center [263, 88] width 80 height 15
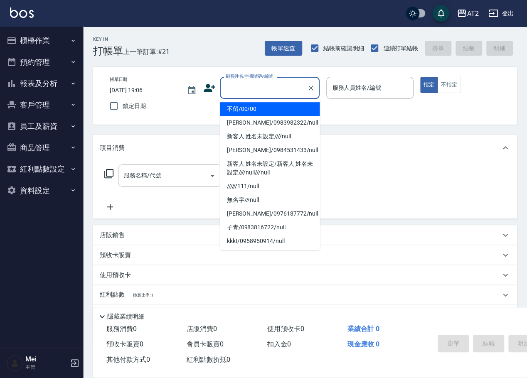
click at [263, 108] on li "不留/00/00" at bounding box center [270, 109] width 100 height 14
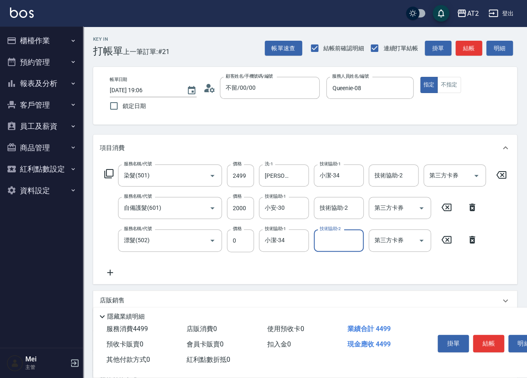
scroll to position [117, 0]
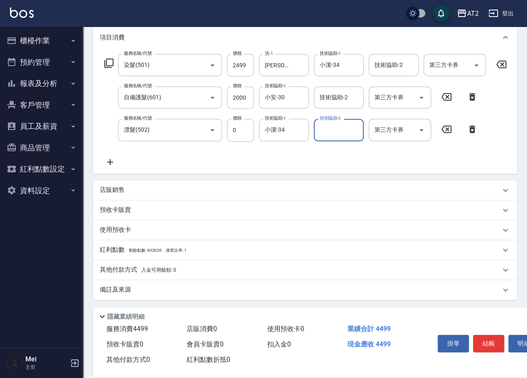
click at [149, 263] on div "其他付款方式 入金可用餘額: 0" at bounding box center [305, 270] width 424 height 20
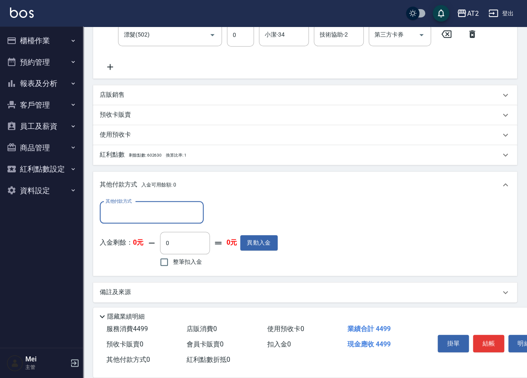
scroll to position [213, 0]
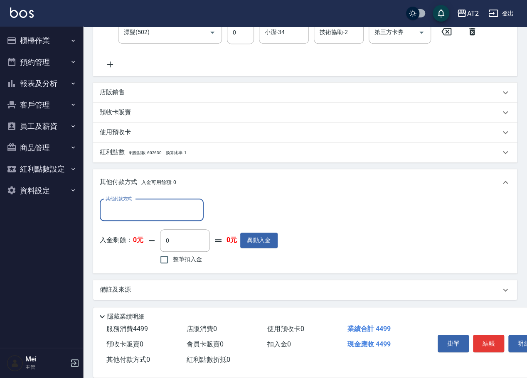
click at [134, 208] on input "其他付款方式" at bounding box center [151, 210] width 96 height 15
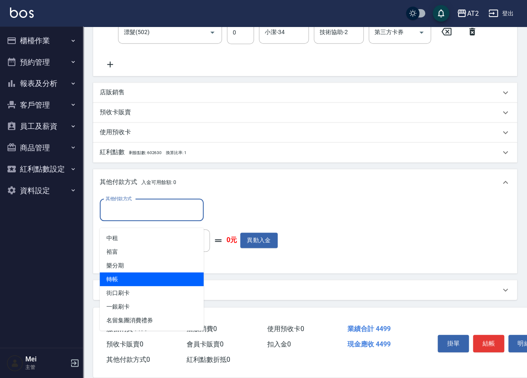
click at [128, 275] on span "轉帳" at bounding box center [152, 279] width 104 height 14
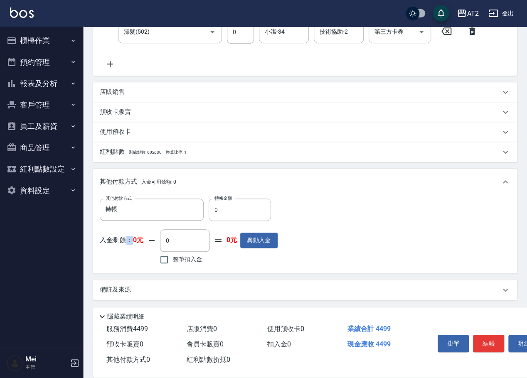
click at [128, 273] on div "其他付款方式 轉帳 其他付款方式 轉帳金額 0 轉帳金額 入金剩餘： 0元 0 ​ 整筆扣入金 0元 異動入金" at bounding box center [305, 234] width 424 height 78
drag, startPoint x: 245, startPoint y: 210, endPoint x: 188, endPoint y: 211, distance: 57.3
click at [193, 211] on div "其他付款方式 轉帳 其他付款方式 轉帳金額 0 轉帳金額" at bounding box center [189, 209] width 178 height 22
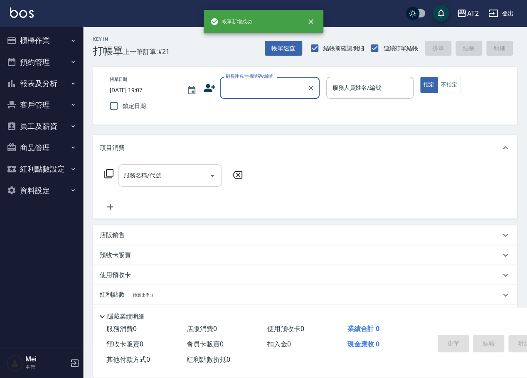
scroll to position [0, 0]
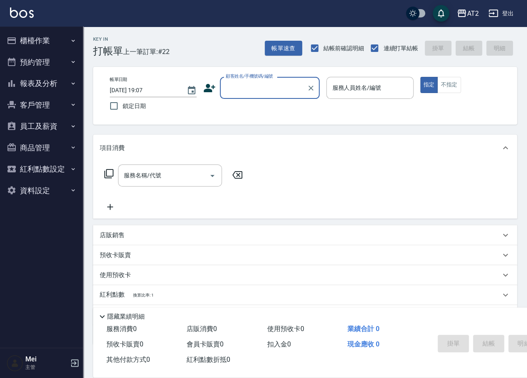
drag, startPoint x: 274, startPoint y: 83, endPoint x: 274, endPoint y: 95, distance: 11.6
click at [274, 85] on input "顧客姓名/手機號碼/編號" at bounding box center [263, 88] width 80 height 15
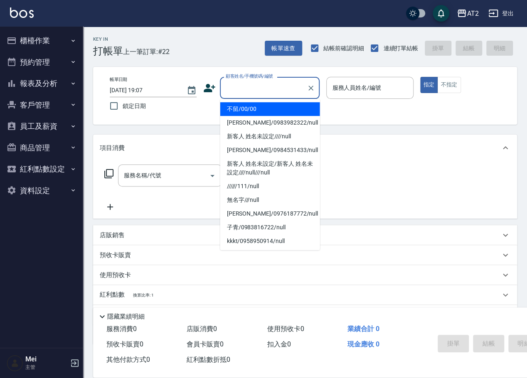
click at [272, 105] on li "不留/00/00" at bounding box center [270, 109] width 100 height 14
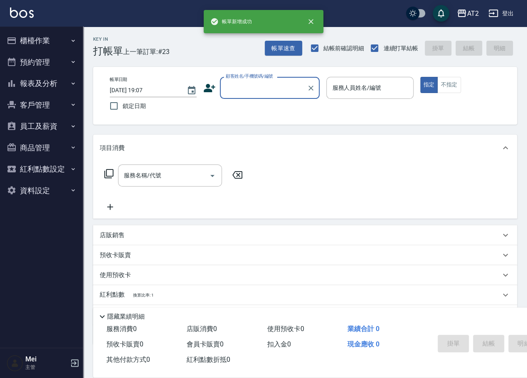
drag, startPoint x: 269, startPoint y: 88, endPoint x: 269, endPoint y: 98, distance: 9.6
click at [269, 89] on input "顧客姓名/手機號碼/編號" at bounding box center [263, 88] width 80 height 15
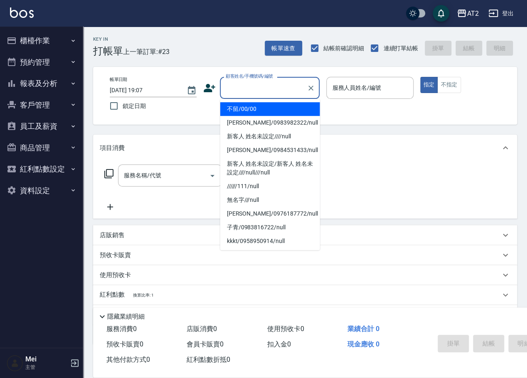
click at [269, 109] on li "不留/00/00" at bounding box center [270, 109] width 100 height 14
click at [271, 92] on input "顧客姓名/手機號碼/編號" at bounding box center [263, 88] width 80 height 15
click at [269, 111] on li "不留/00/00" at bounding box center [270, 109] width 100 height 14
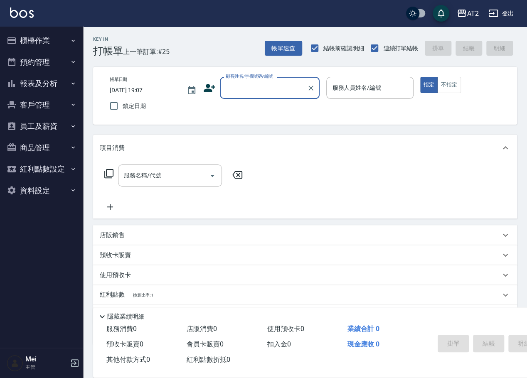
drag, startPoint x: 269, startPoint y: 85, endPoint x: 268, endPoint y: 96, distance: 10.8
click at [268, 89] on input "顧客姓名/手機號碼/編號" at bounding box center [263, 88] width 80 height 15
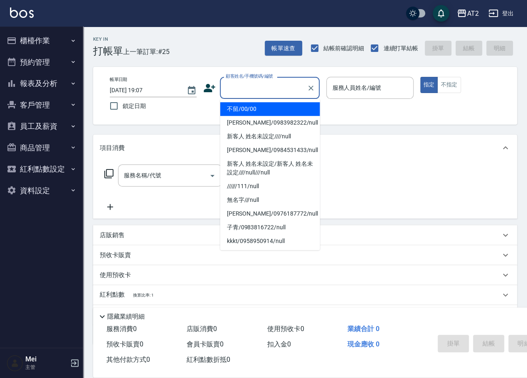
click at [266, 108] on li "不留/00/00" at bounding box center [270, 109] width 100 height 14
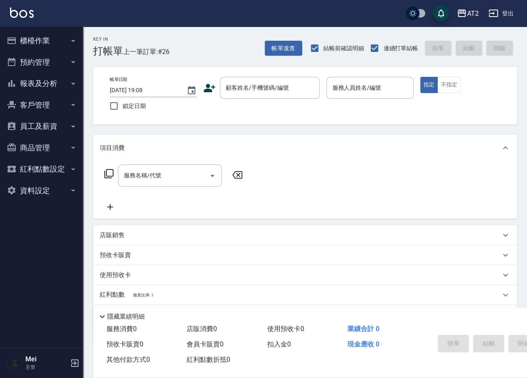
click at [206, 27] on div "Key In 打帳單 上一筆訂單:#26 帳單速查 結帳前確認明細 連續打單結帳 掛單 結帳 明細" at bounding box center [300, 42] width 434 height 30
